Goal: Information Seeking & Learning: Learn about a topic

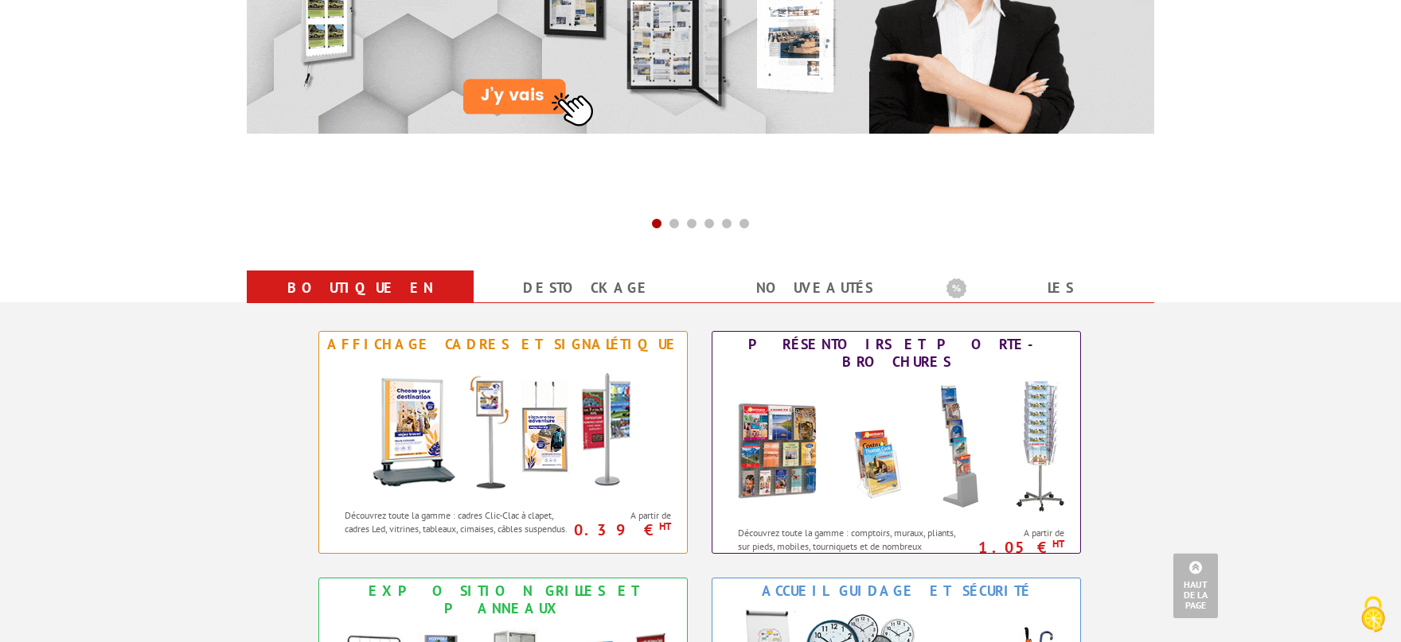
scroll to position [1050, 0]
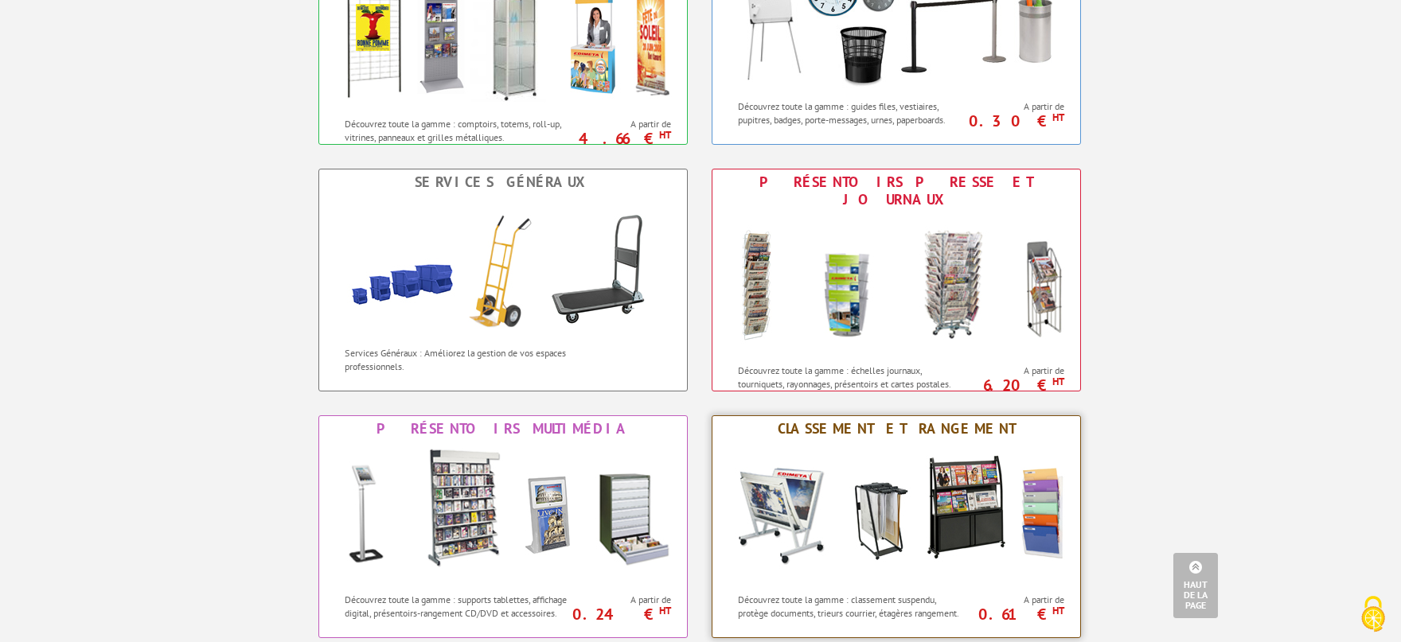
click at [905, 496] on img at bounding box center [896, 513] width 350 height 143
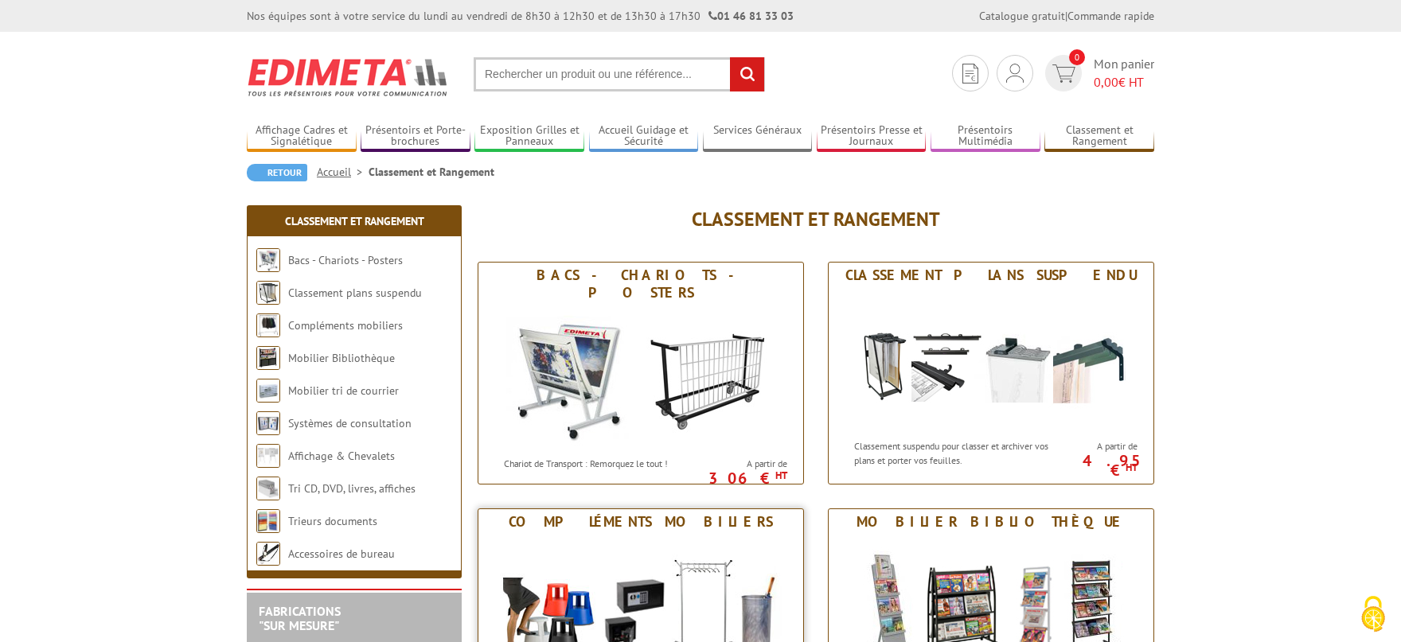
click at [680, 606] on img at bounding box center [640, 606] width 294 height 143
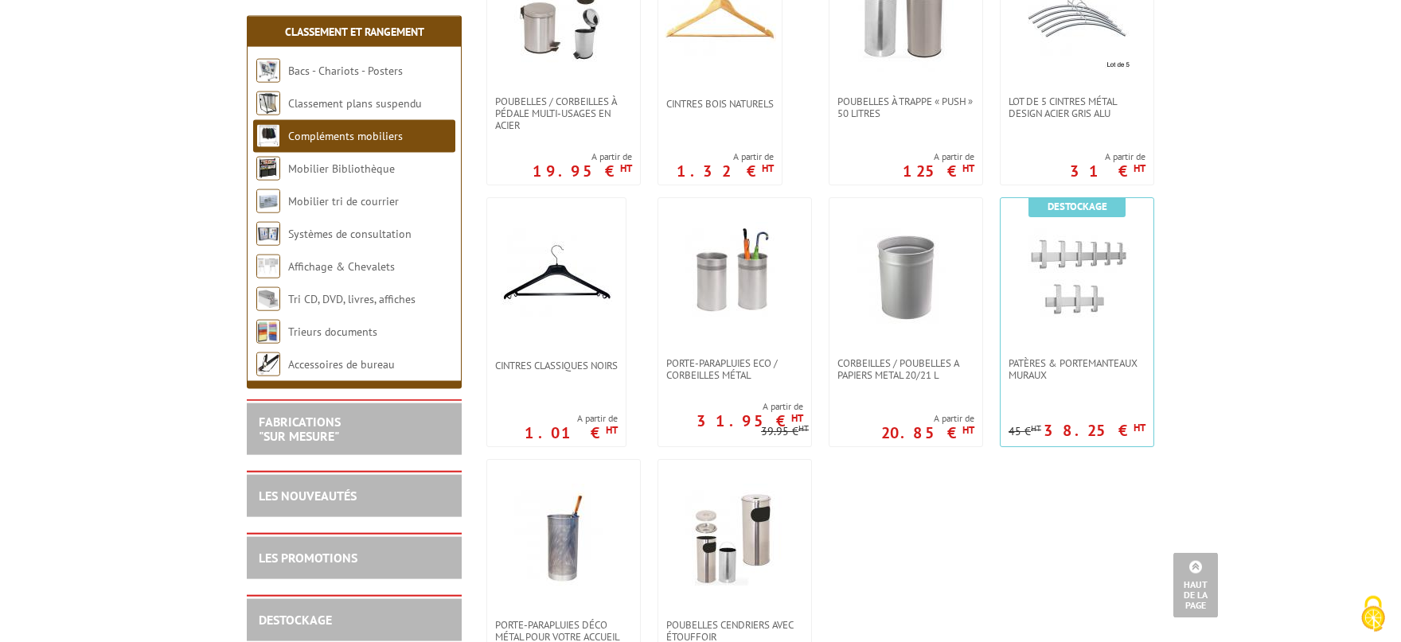
scroll to position [963, 0]
click at [756, 274] on img at bounding box center [734, 279] width 111 height 111
